Goal: Information Seeking & Learning: Check status

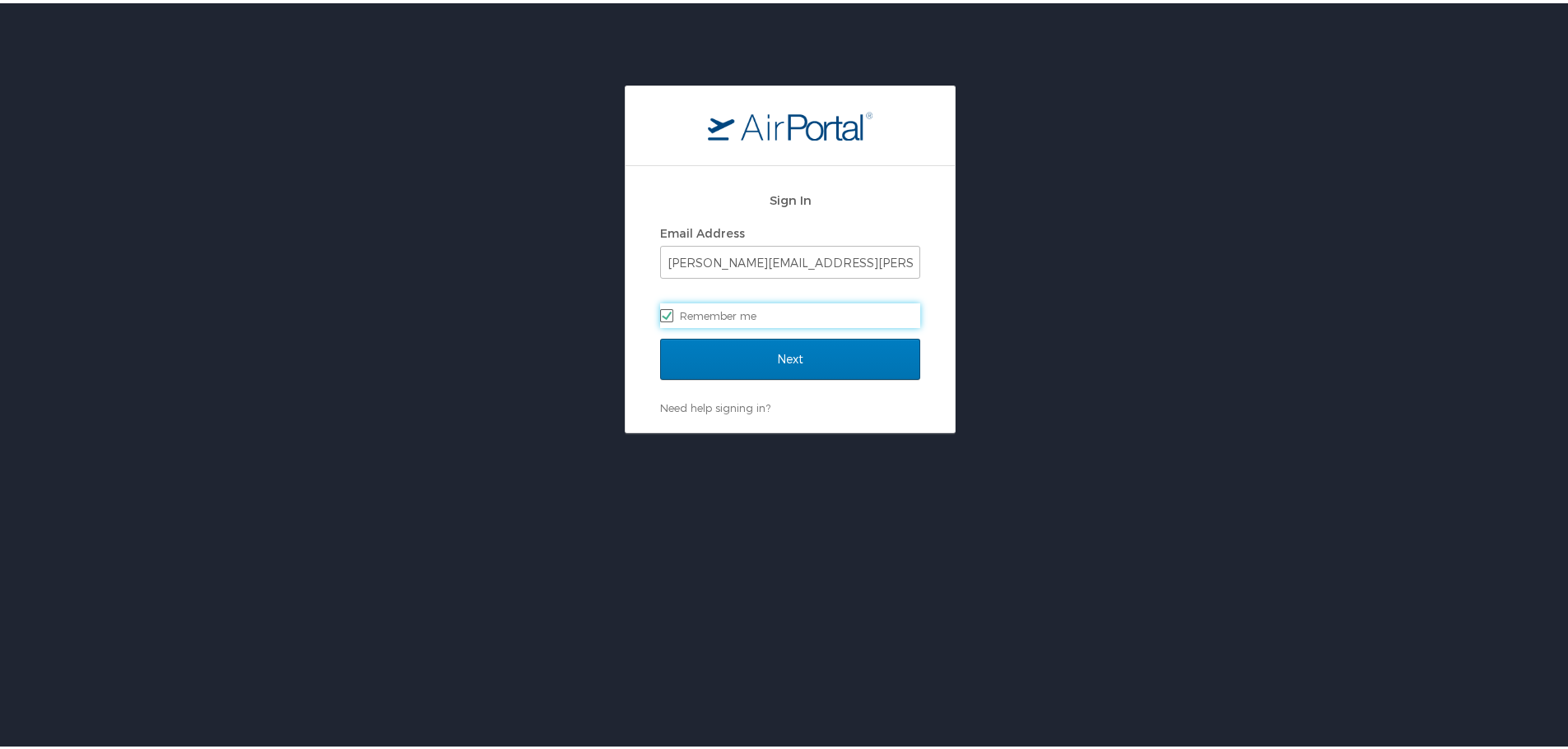
click at [748, 310] on label "Remember me" at bounding box center [790, 312] width 260 height 24
click at [670, 310] on input "Remember me" at bounding box center [666, 312] width 11 height 11
click at [762, 319] on label "Remember me" at bounding box center [790, 312] width 260 height 24
click at [670, 317] on input "Remember me" at bounding box center [666, 312] width 11 height 11
checkbox input "true"
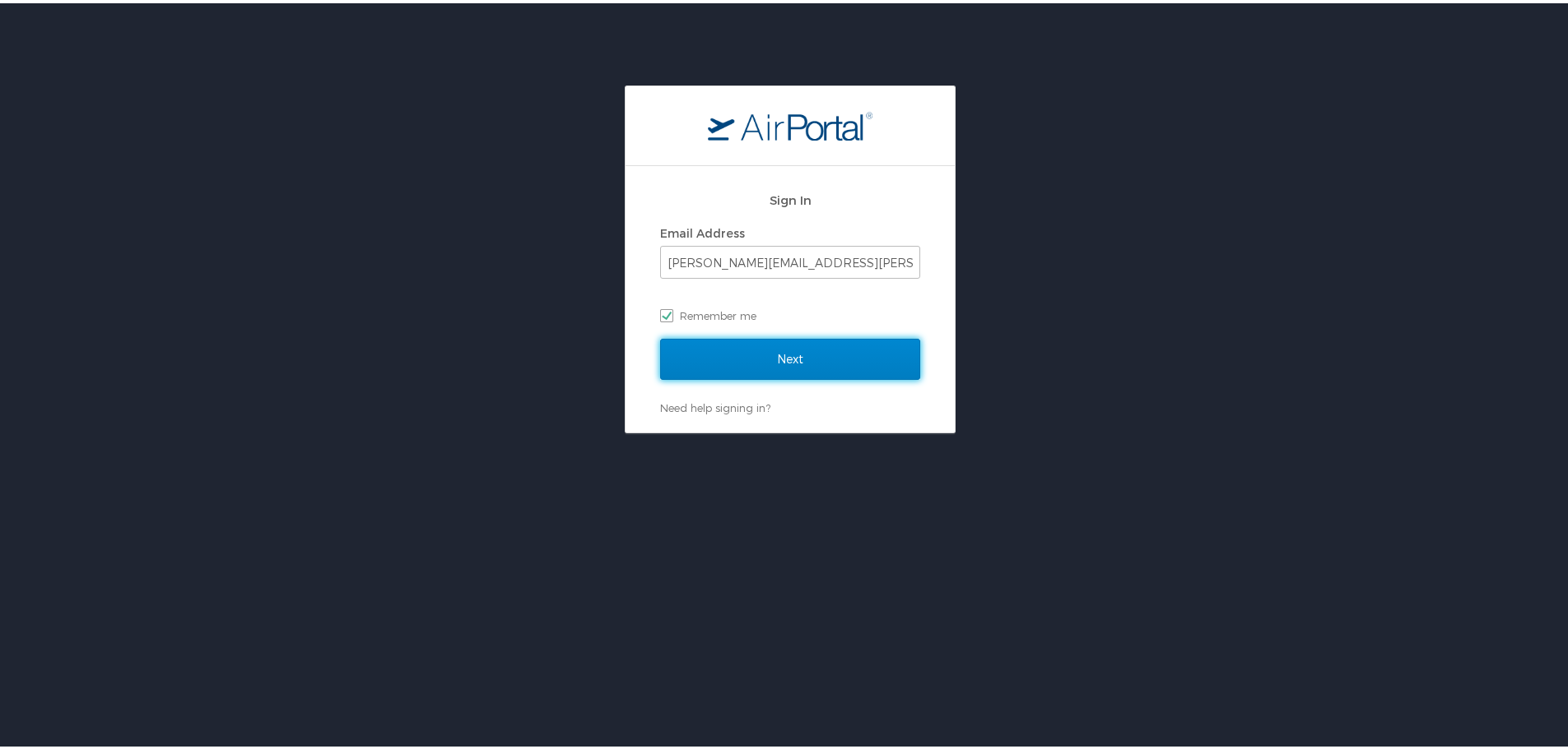
click at [759, 350] on input "Next" at bounding box center [790, 357] width 260 height 41
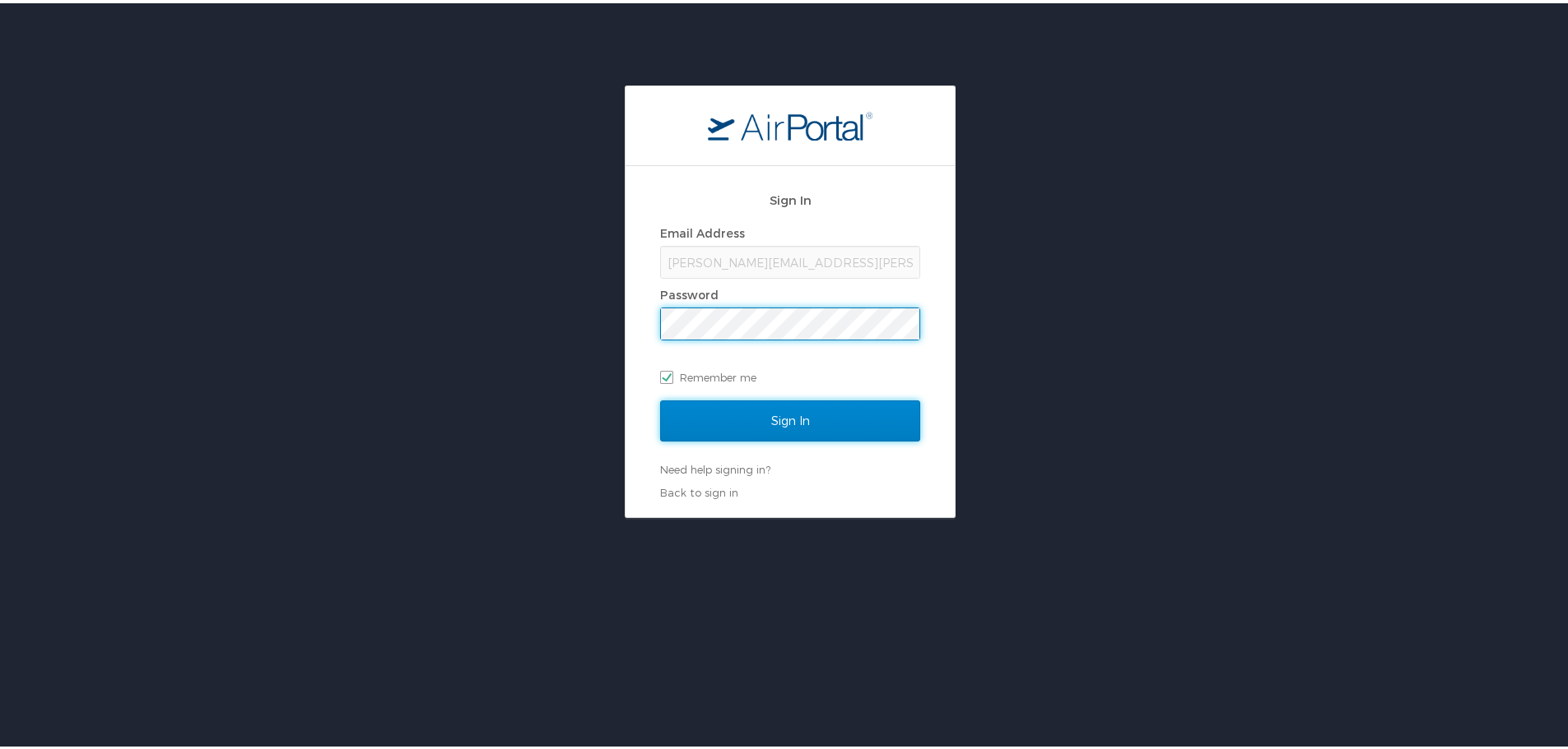
click at [767, 406] on input "Sign In" at bounding box center [790, 418] width 260 height 41
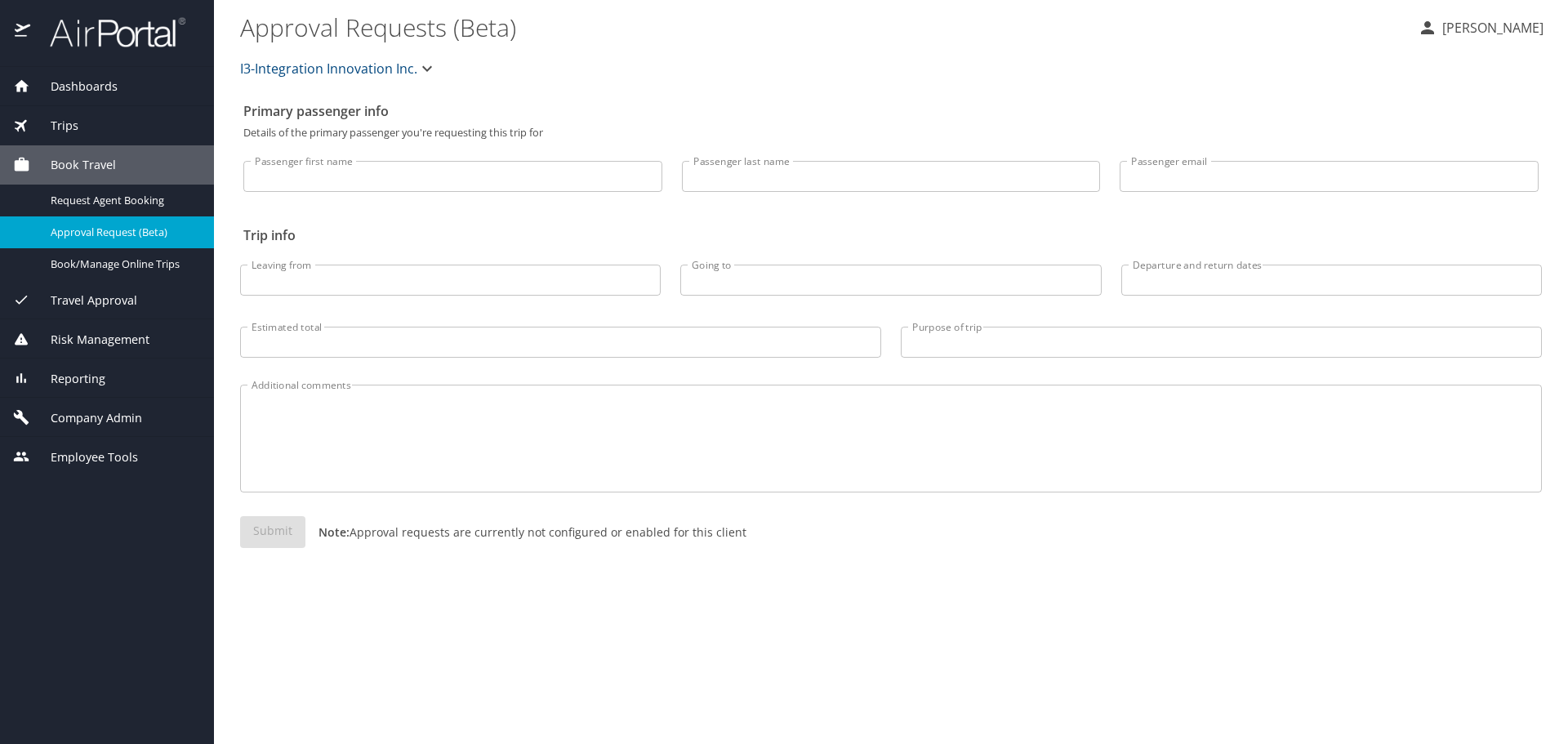
click at [90, 135] on div "Trips" at bounding box center [107, 126] width 214 height 39
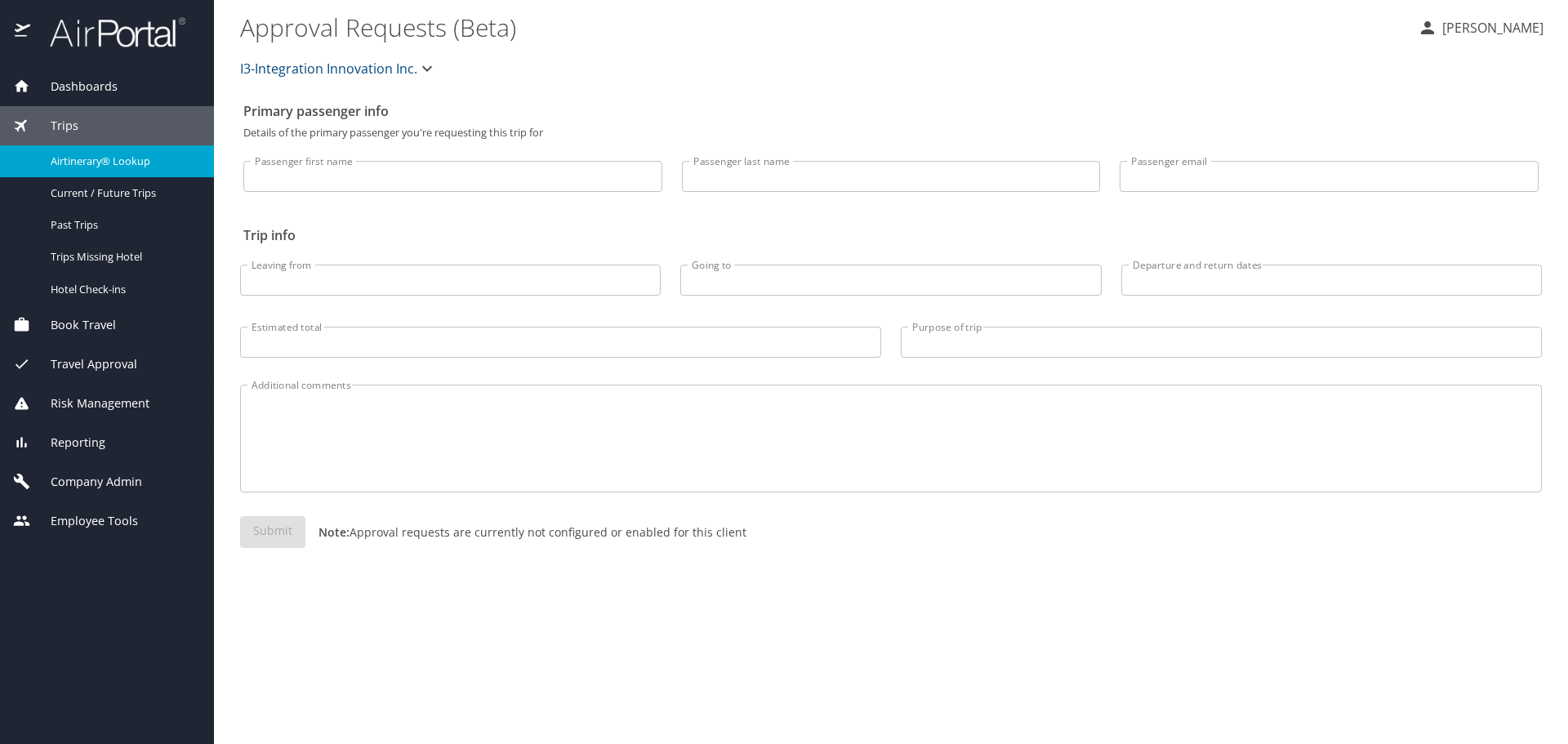
click at [103, 165] on span "Airtinerary® Lookup" at bounding box center [122, 161] width 144 height 15
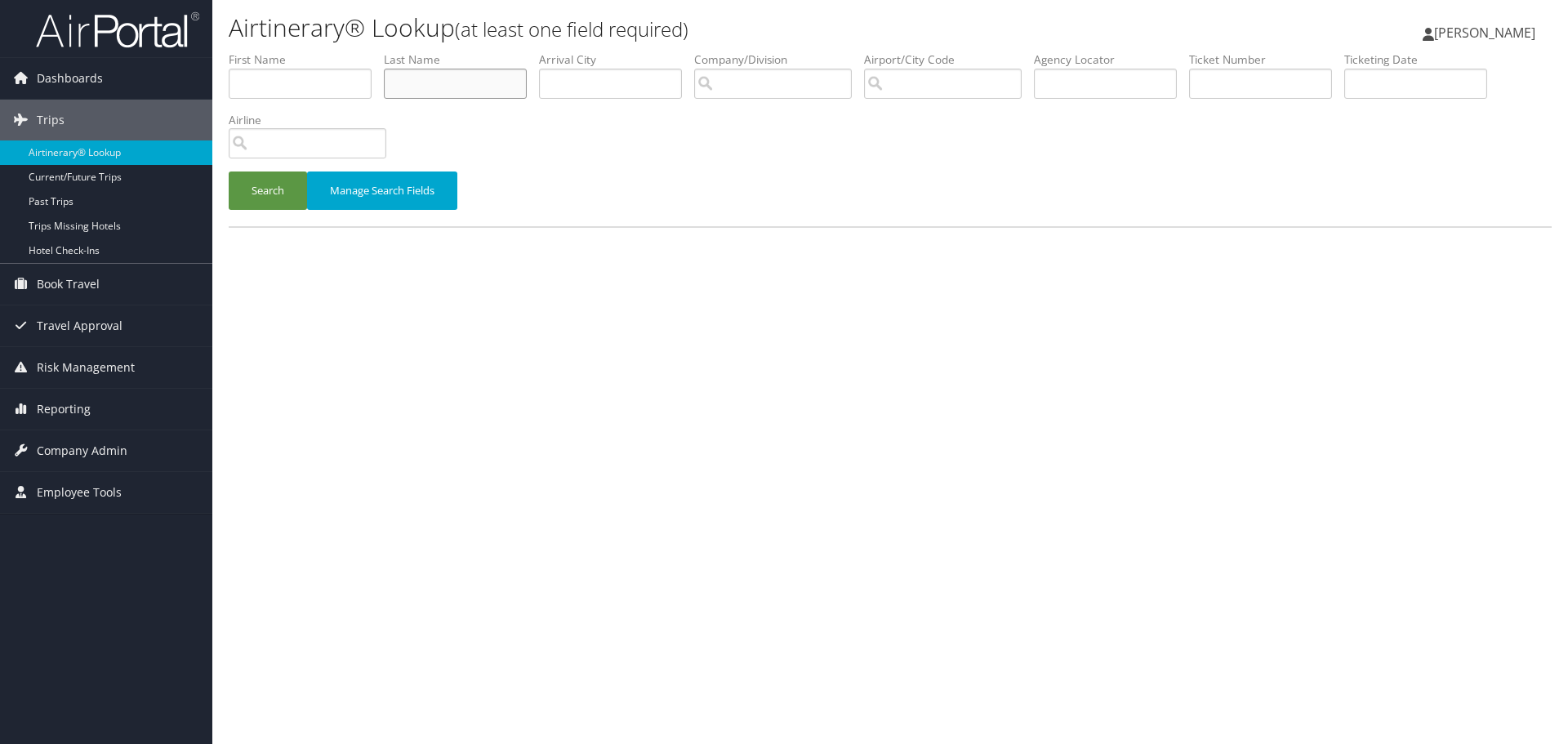
drag, startPoint x: 421, startPoint y: 73, endPoint x: 435, endPoint y: 84, distance: 17.8
click at [428, 82] on input "text" at bounding box center [455, 84] width 143 height 30
type input "[PERSON_NAME]"
click at [268, 190] on button "Search" at bounding box center [268, 190] width 78 height 38
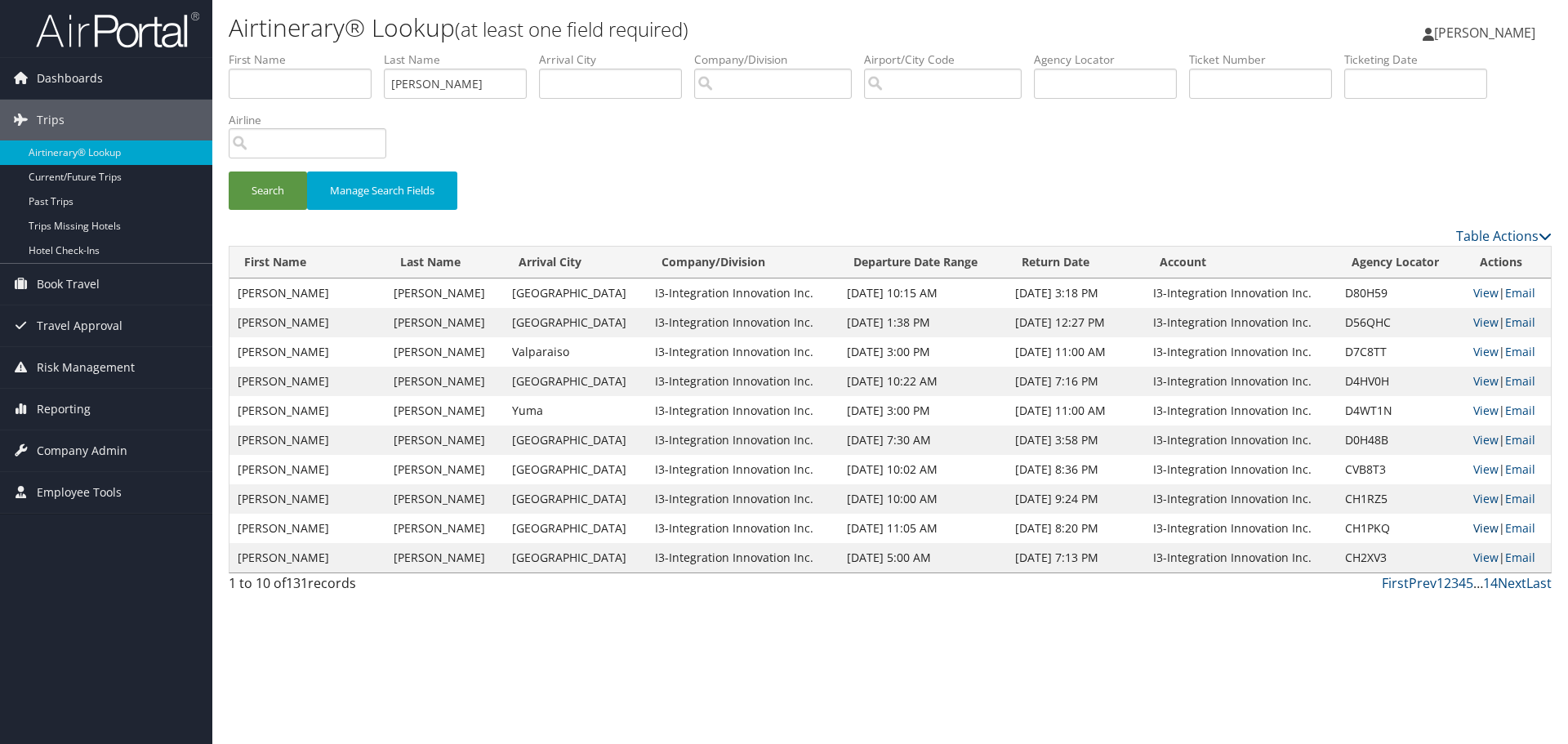
click at [1483, 532] on link "View" at bounding box center [1486, 527] width 25 height 15
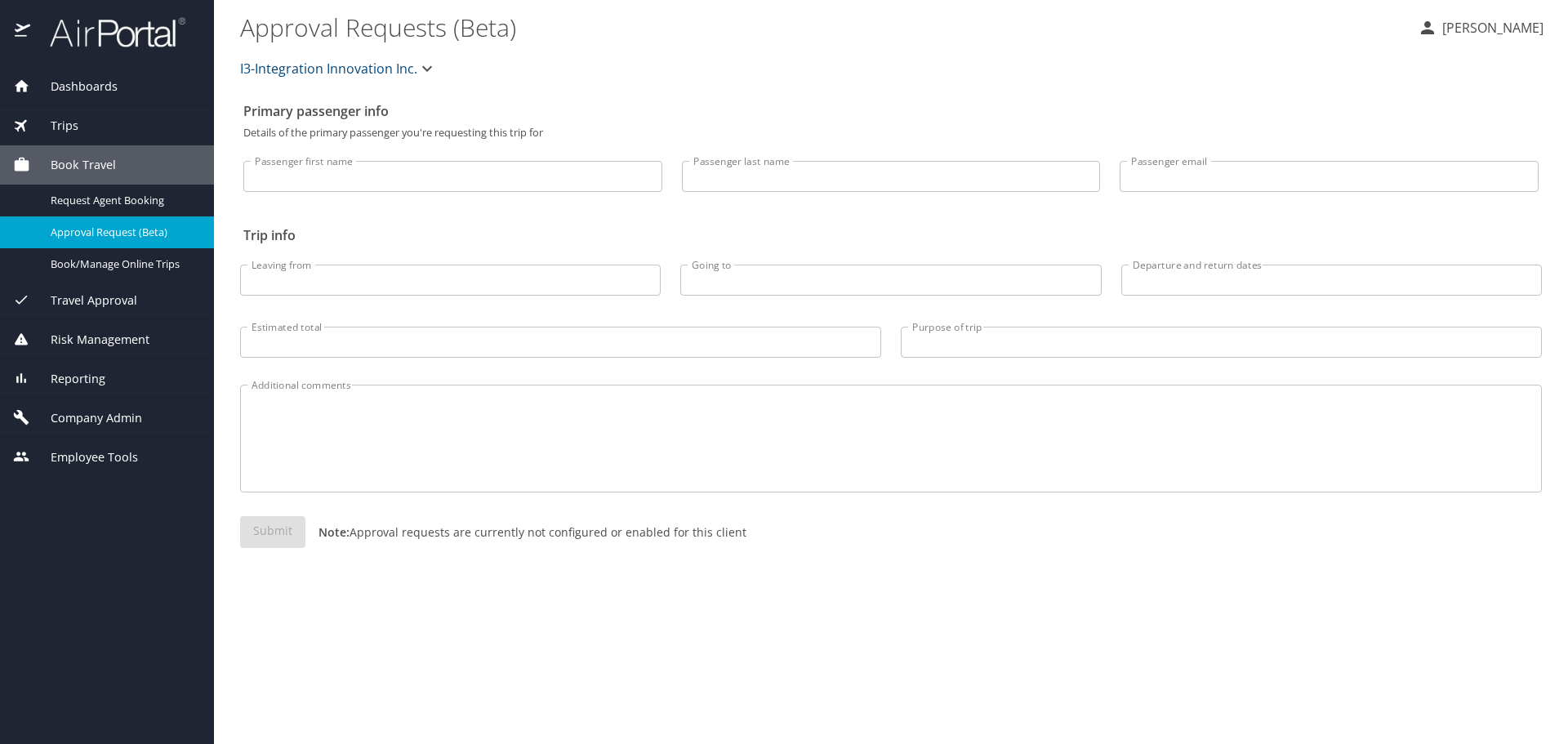
click at [103, 296] on span "Travel Approval" at bounding box center [84, 301] width 107 height 18
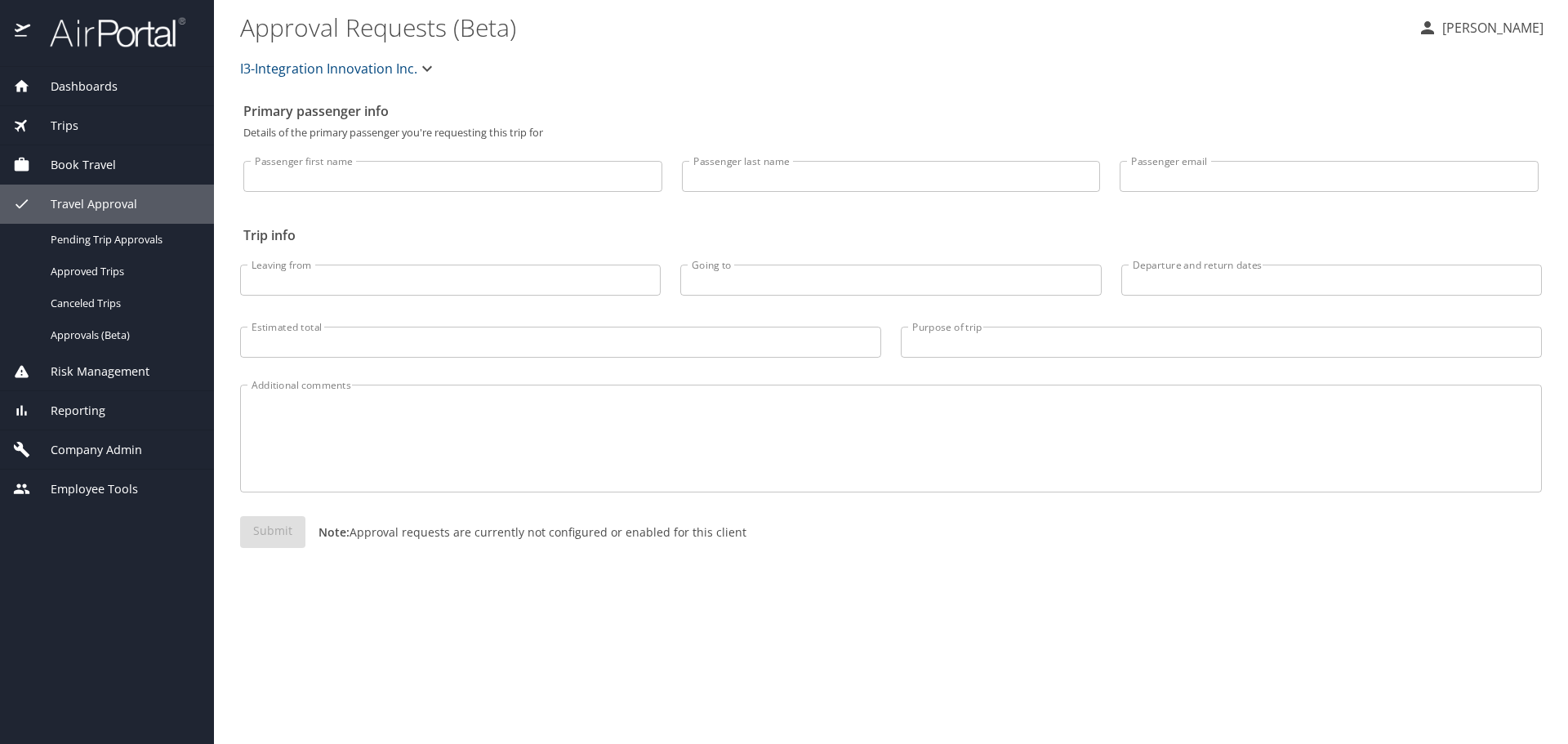
click at [99, 365] on span "Risk Management" at bounding box center [90, 372] width 120 height 18
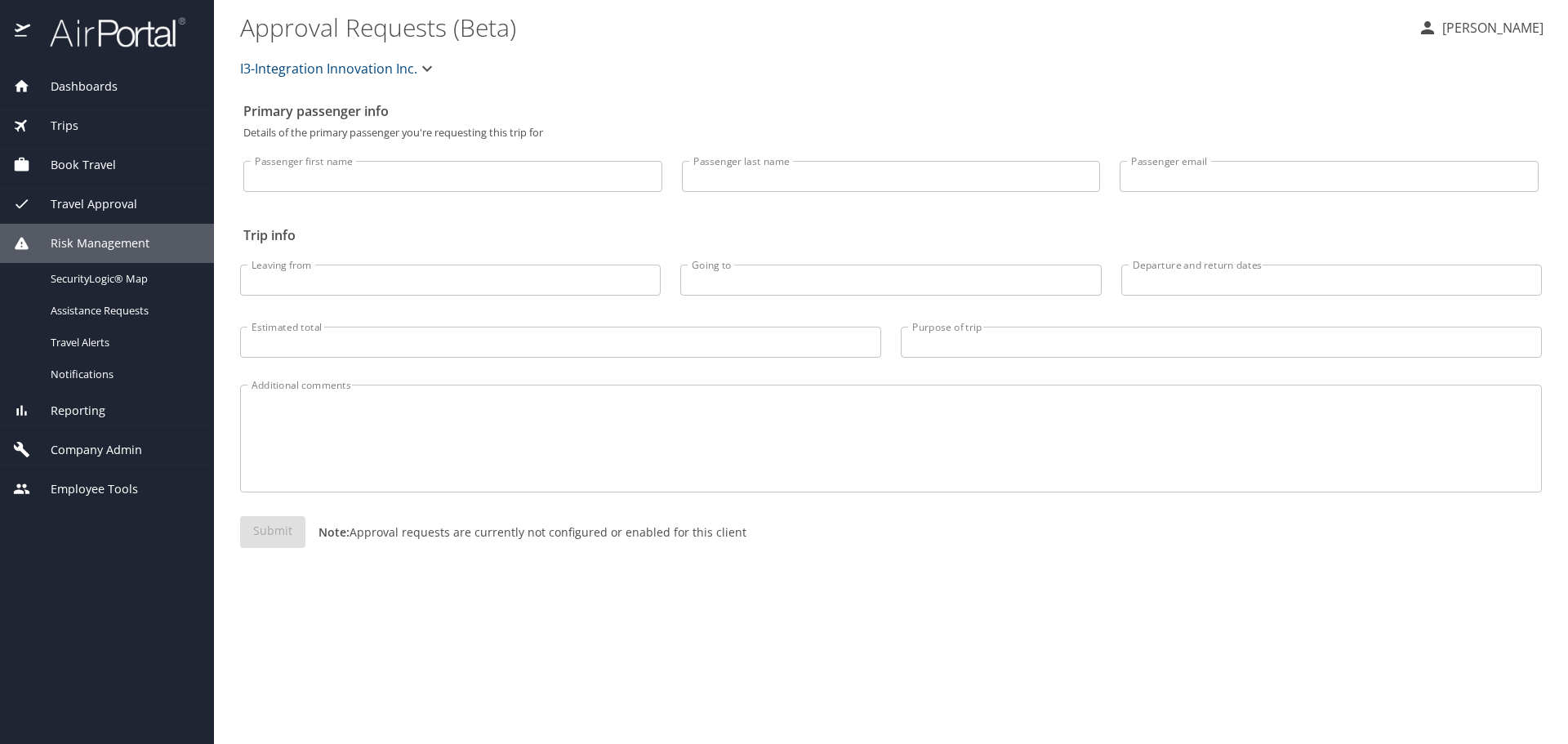
click at [90, 410] on span "Reporting" at bounding box center [68, 411] width 75 height 18
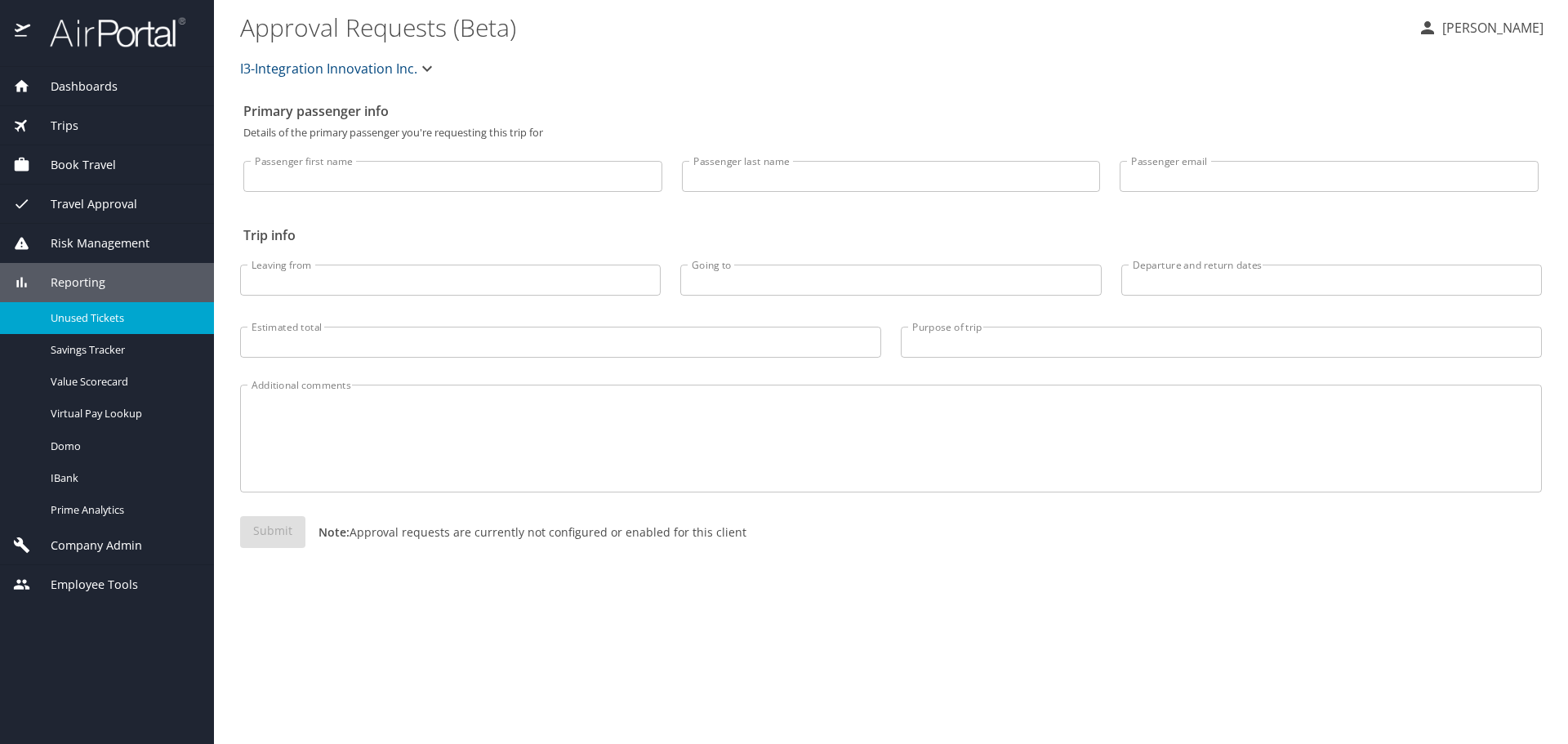
click at [83, 322] on span "Unused Tickets" at bounding box center [122, 318] width 144 height 15
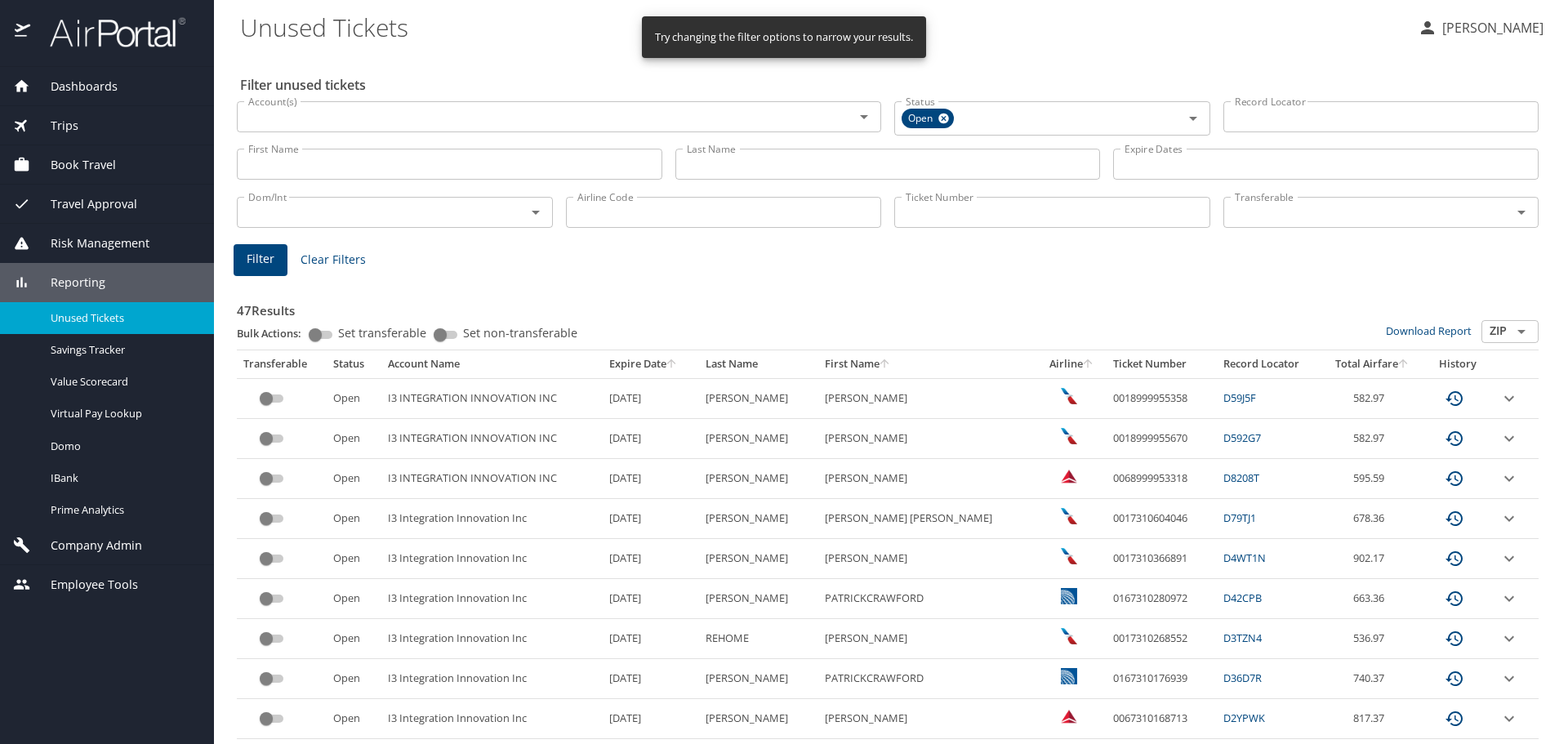
click at [750, 172] on input "Last Name" at bounding box center [887, 164] width 425 height 31
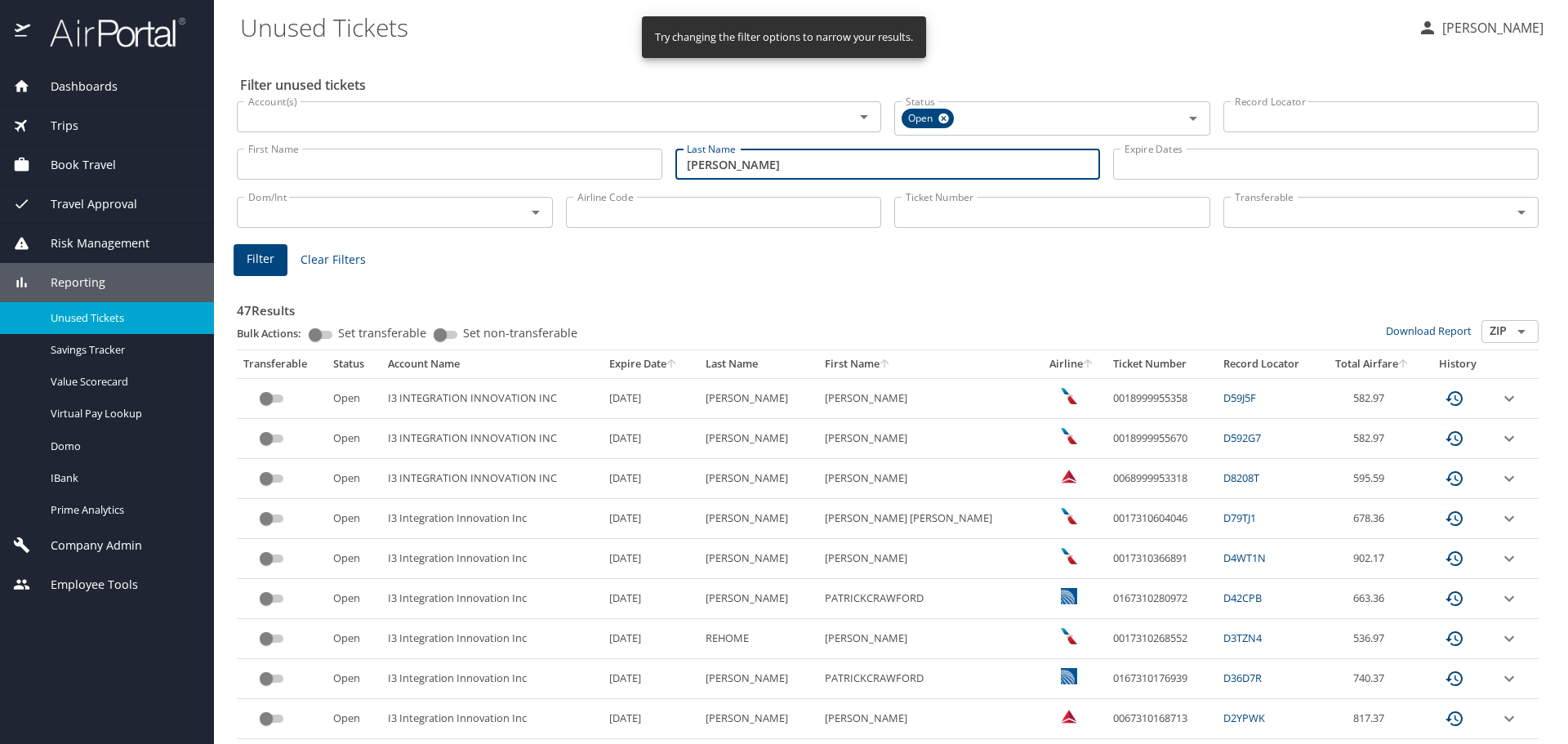
click at [260, 265] on span "Filter" at bounding box center [260, 259] width 28 height 21
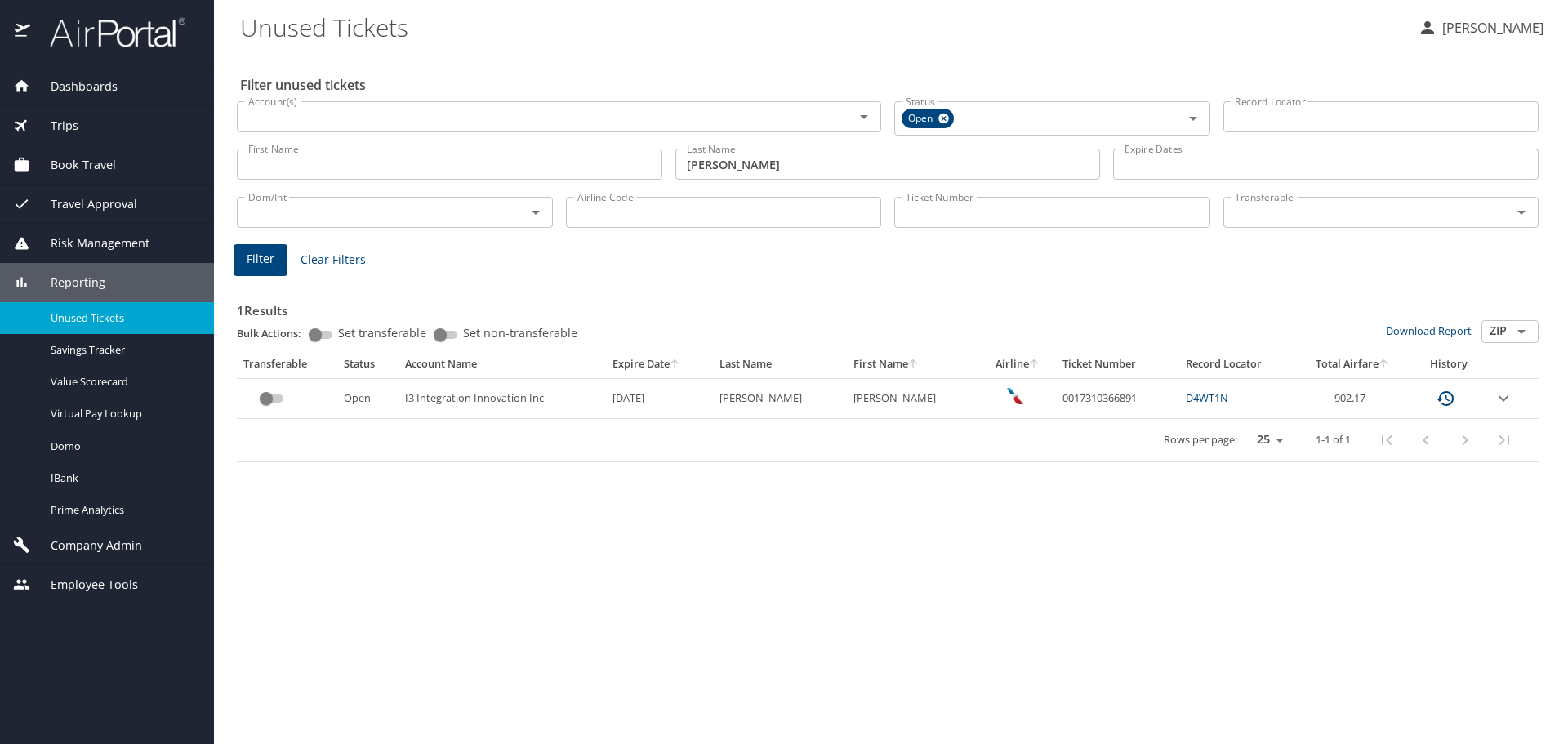
click at [716, 156] on input "miller" at bounding box center [887, 164] width 425 height 31
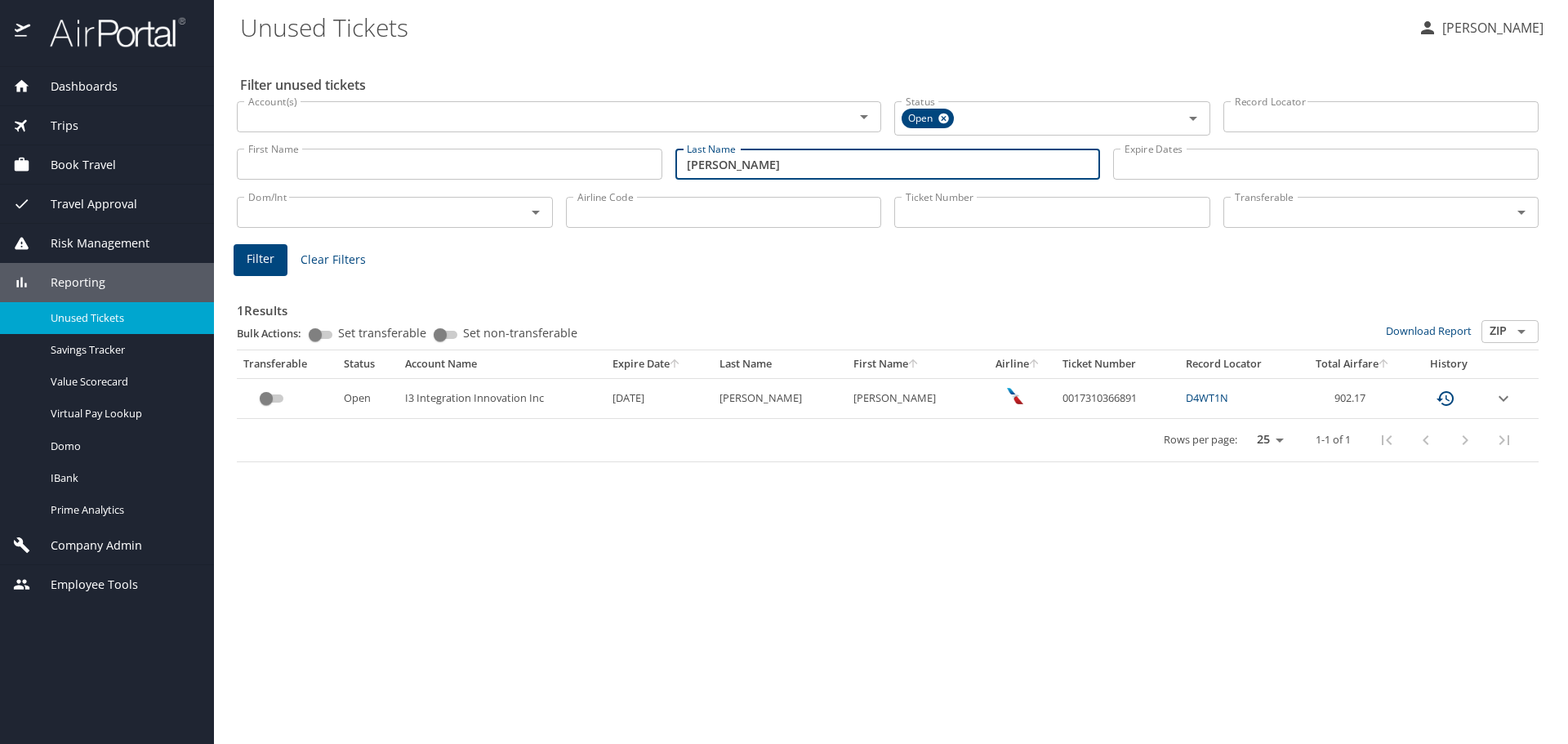
click at [716, 156] on input "miller" at bounding box center [887, 164] width 425 height 31
click at [714, 169] on input "miller" at bounding box center [887, 164] width 425 height 31
type input "aubut"
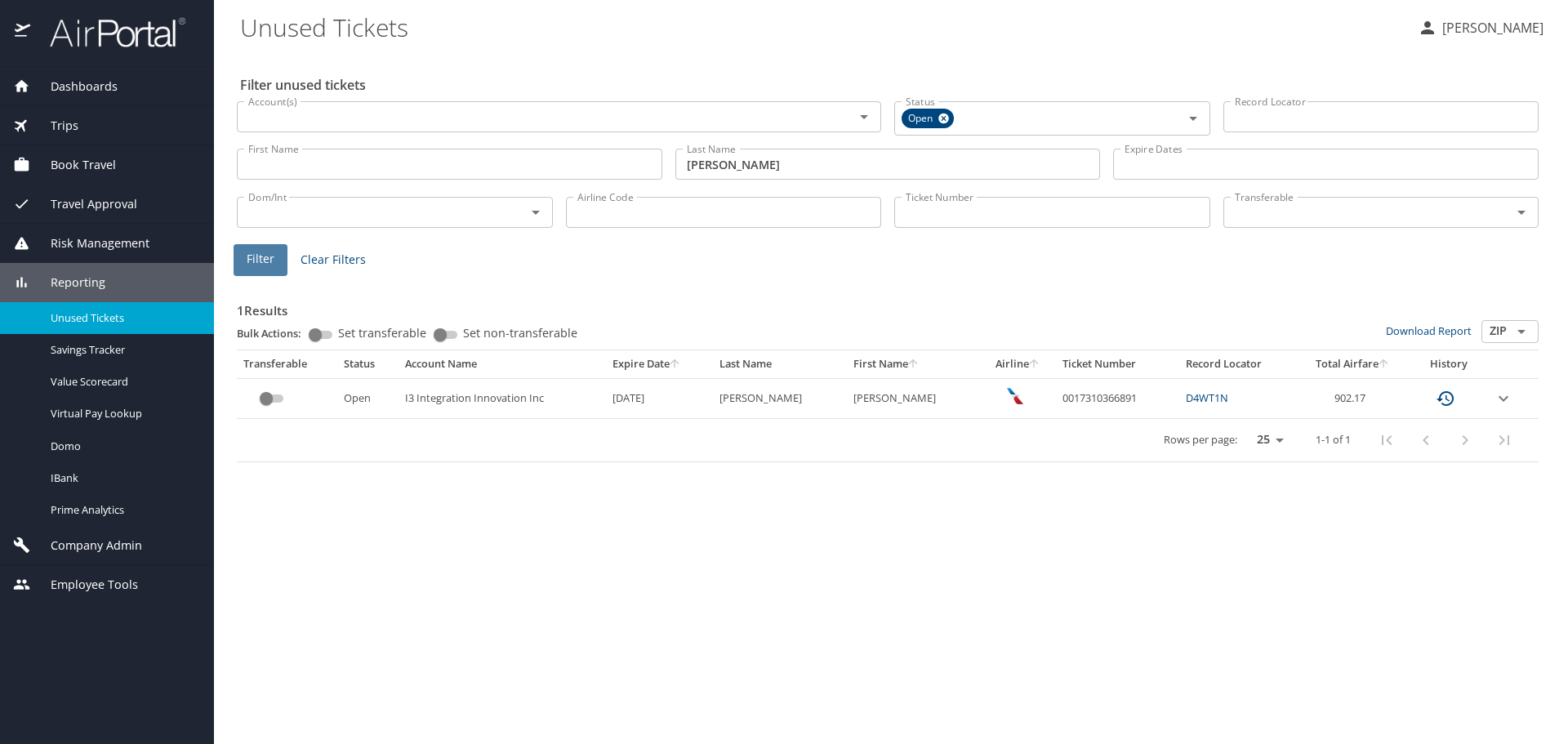
click at [263, 266] on span "Filter" at bounding box center [260, 259] width 28 height 21
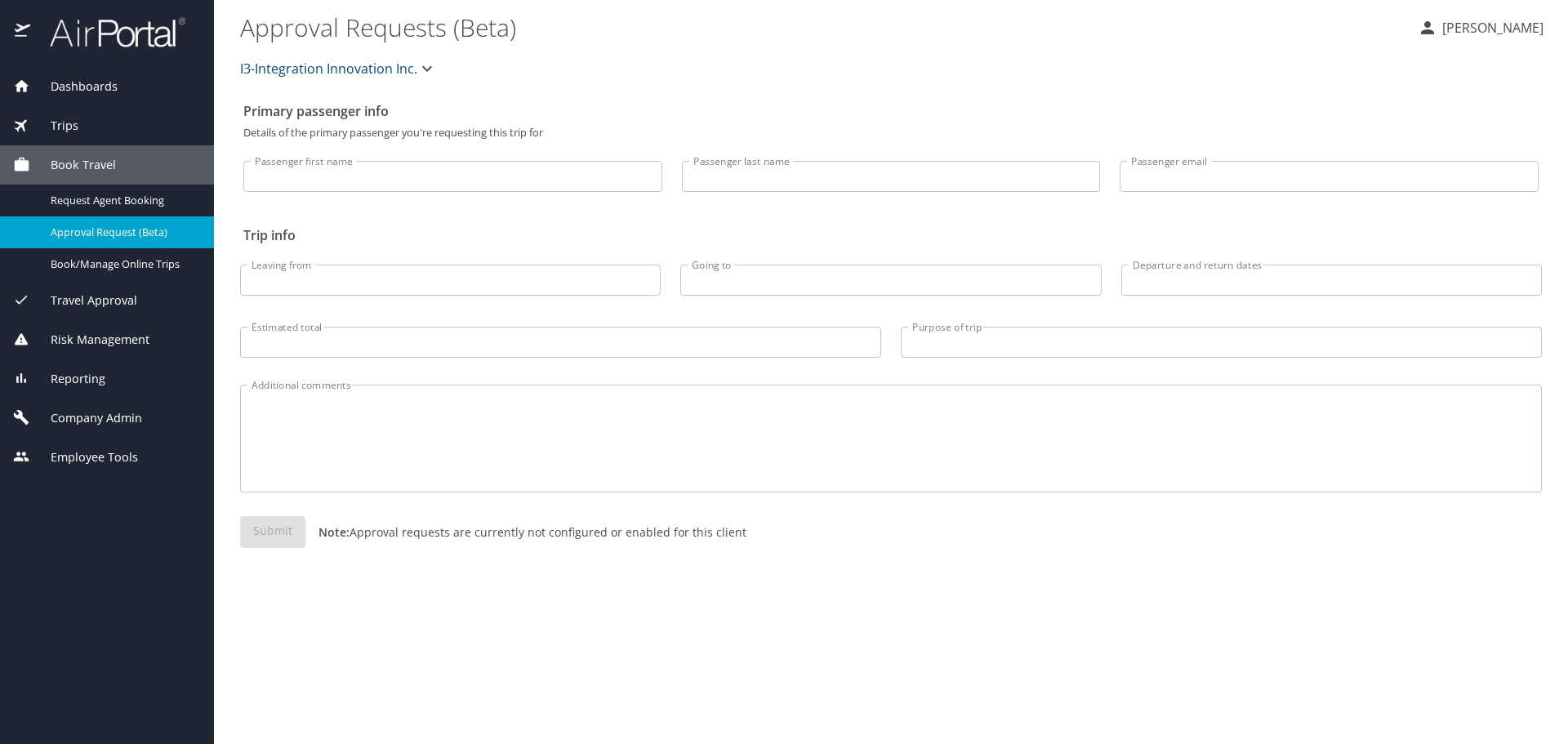
click at [72, 121] on span "Trips" at bounding box center [54, 126] width 48 height 18
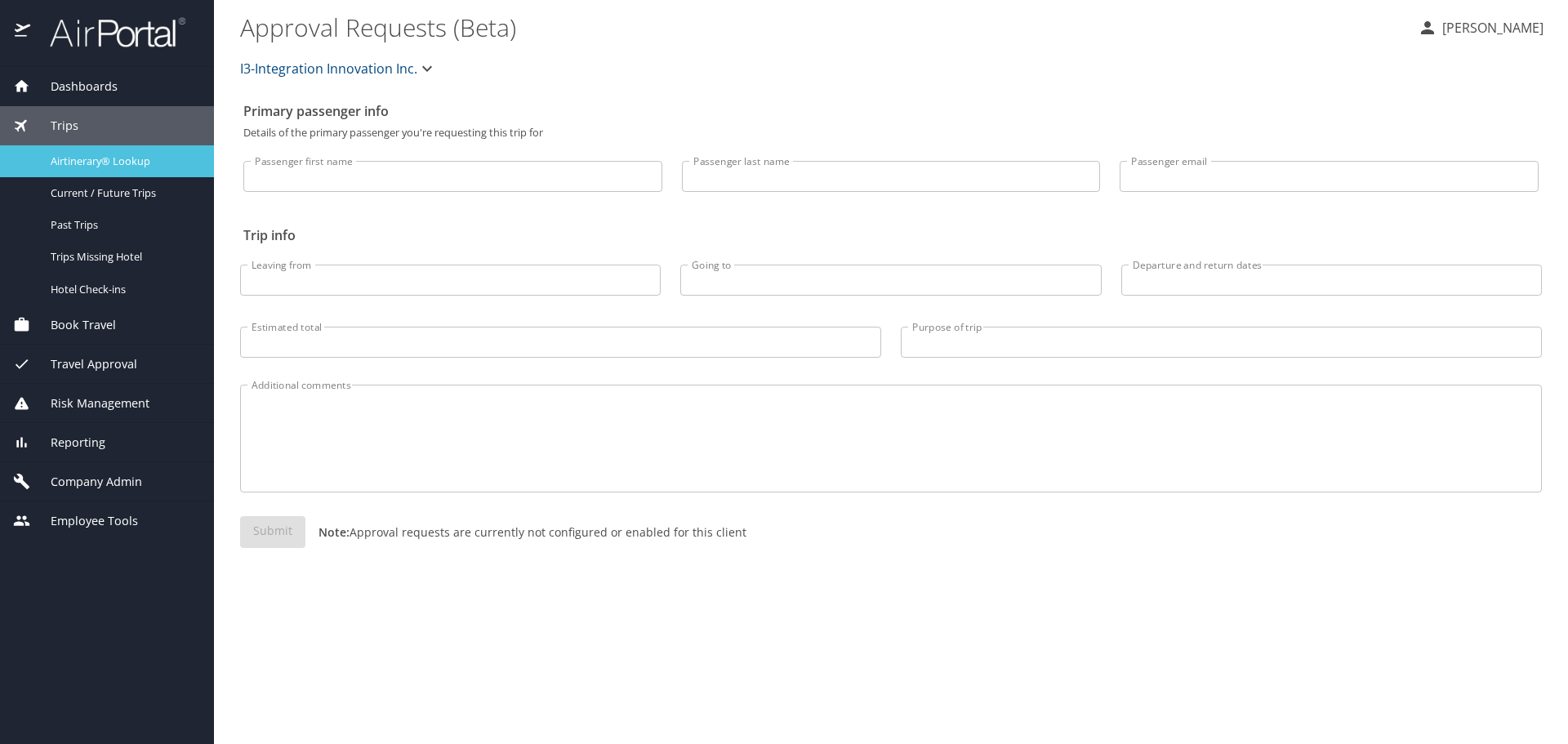
click at [83, 161] on span "Airtinerary® Lookup" at bounding box center [122, 161] width 144 height 15
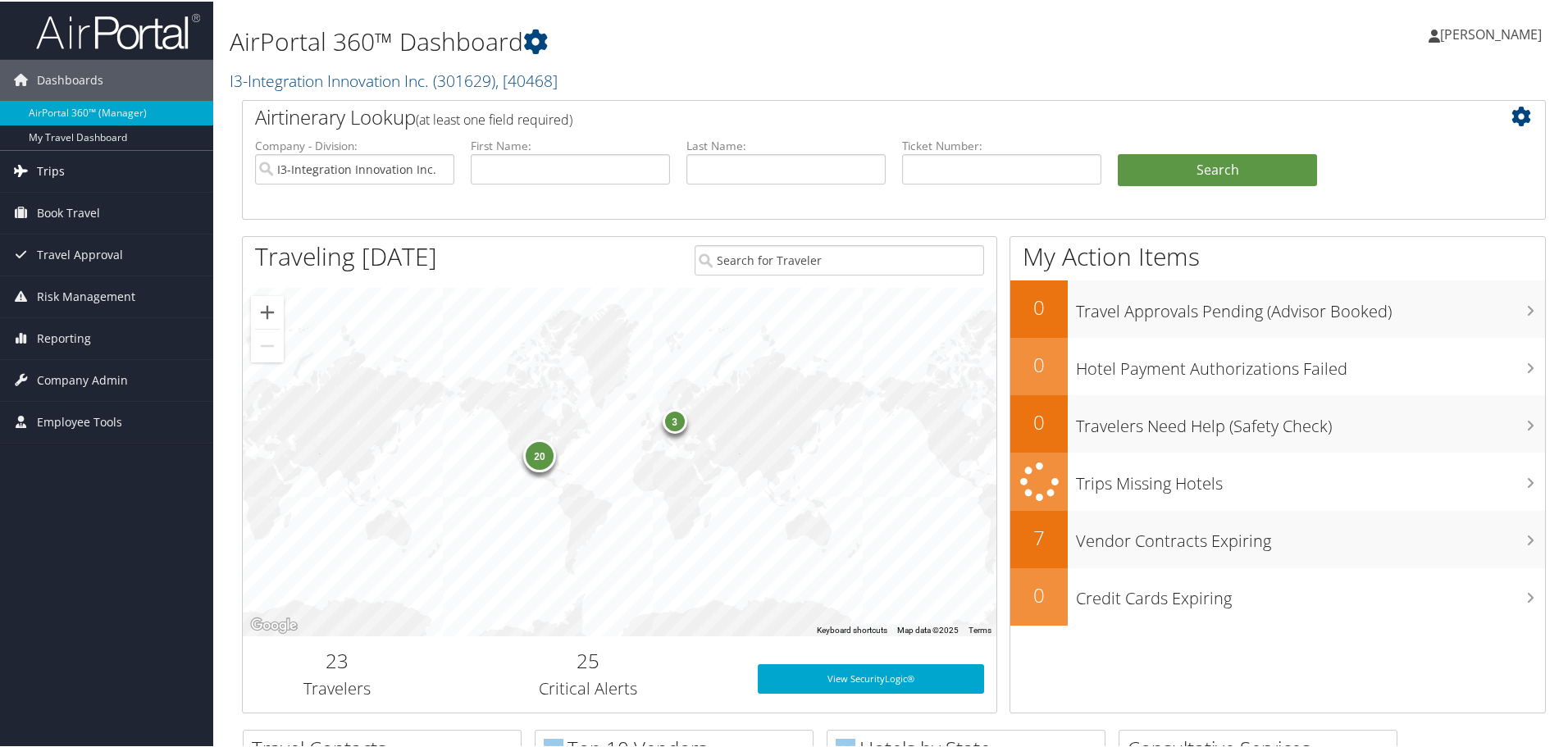
click at [69, 162] on link "Trips" at bounding box center [107, 170] width 213 height 41
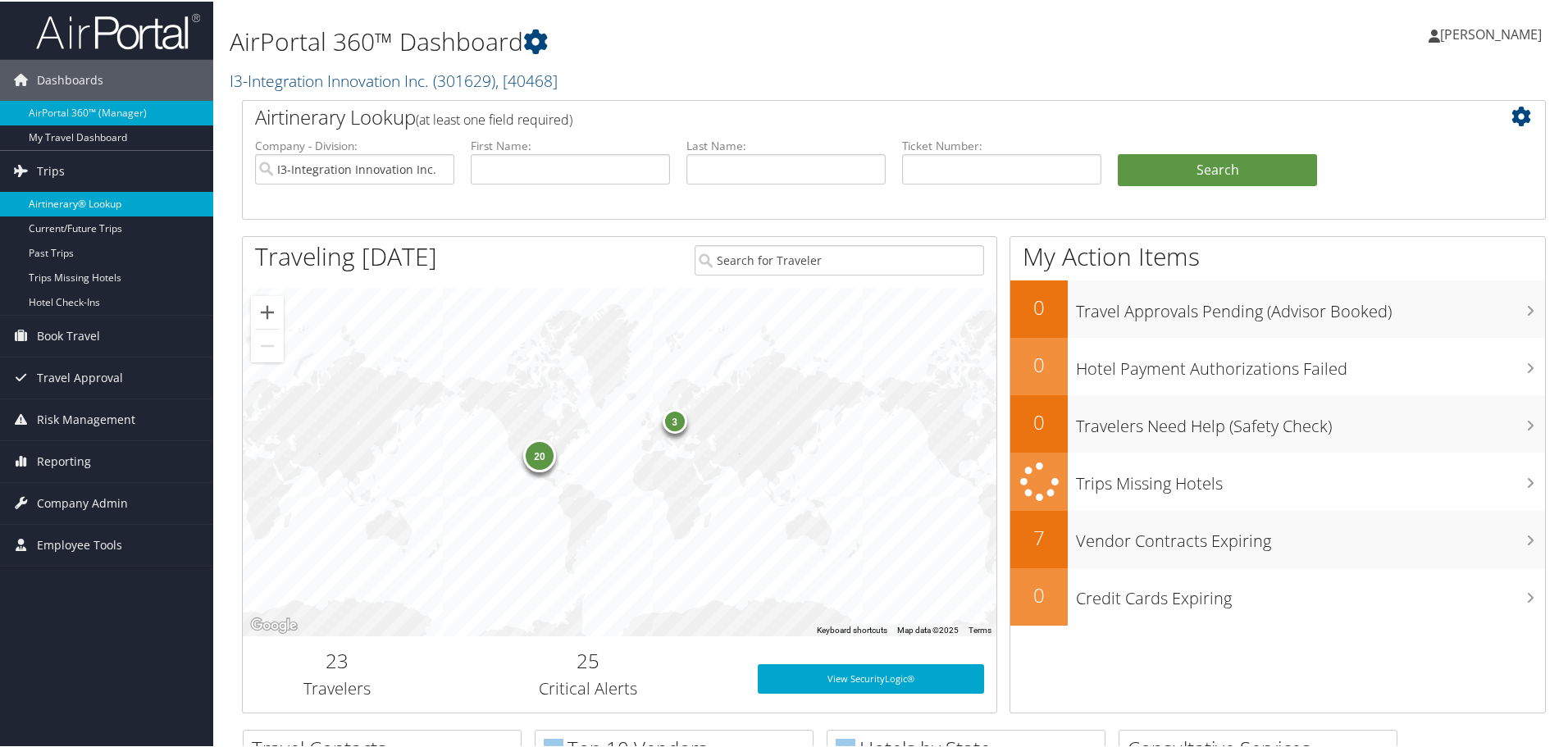
click at [81, 199] on link "Airtinerary® Lookup" at bounding box center [107, 202] width 213 height 24
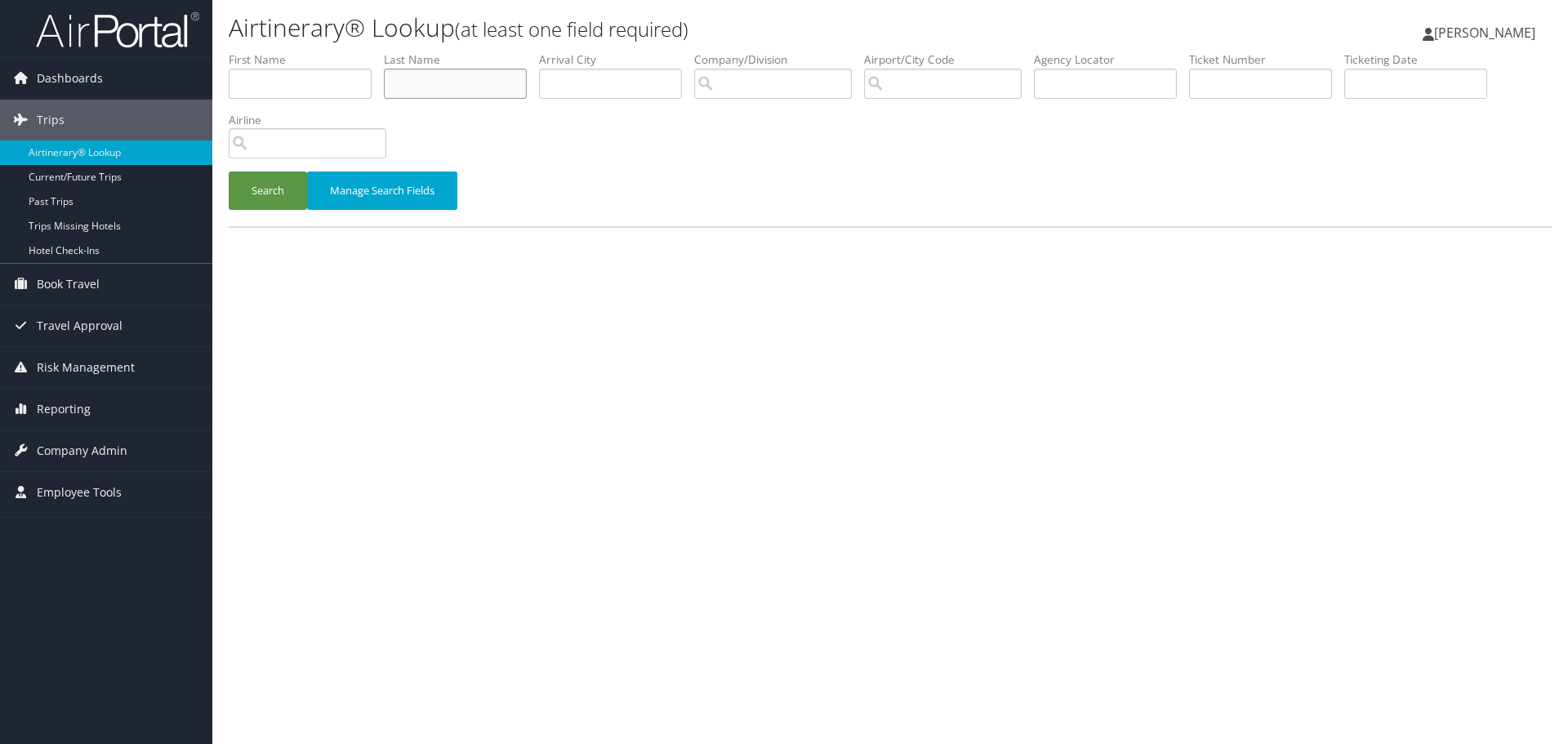
click at [427, 76] on input "text" at bounding box center [455, 84] width 143 height 30
type input "[PERSON_NAME]"
click at [228, 171] on button "Search" at bounding box center [268, 190] width 78 height 38
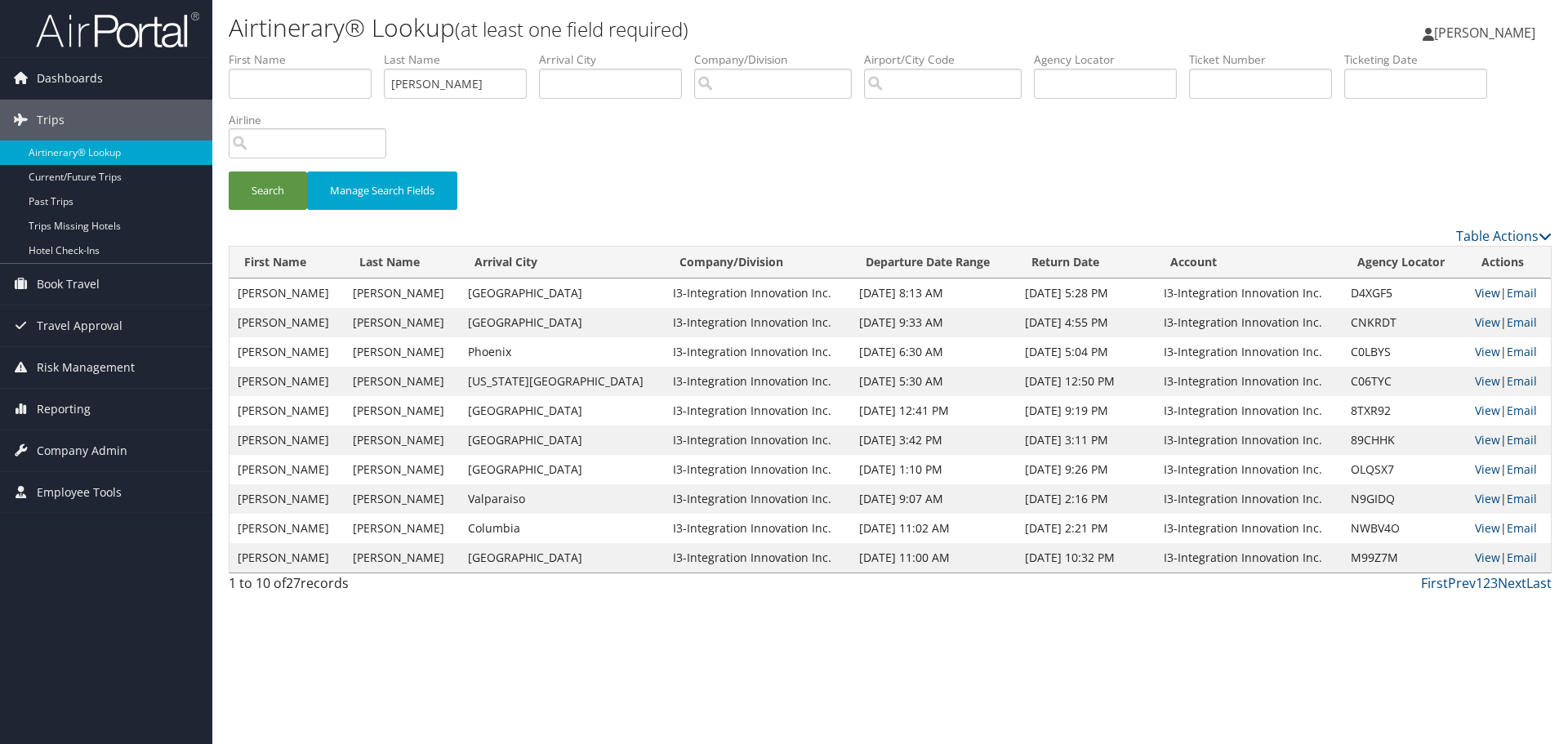
click at [1475, 293] on link "View" at bounding box center [1488, 293] width 25 height 15
